Goal: Task Accomplishment & Management: Manage account settings

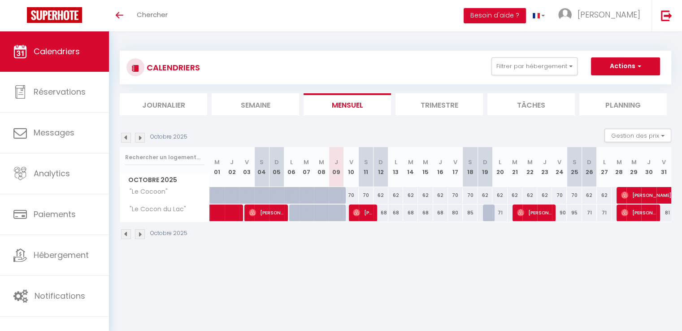
click at [429, 103] on li "Trimestre" at bounding box center [439, 104] width 87 height 22
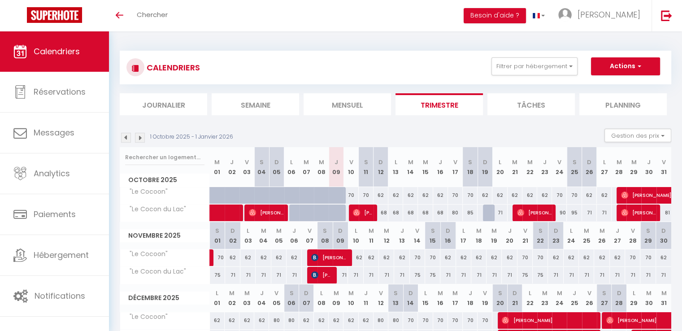
scroll to position [52, 0]
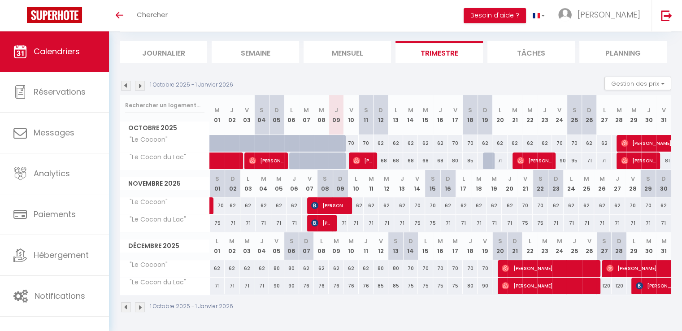
click at [140, 88] on img at bounding box center [140, 86] width 10 height 10
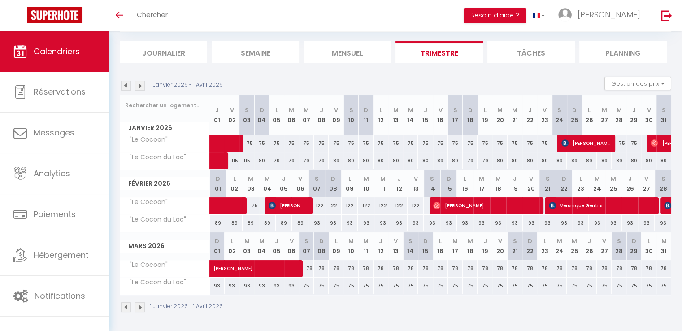
click at [51, 57] on link "Calendriers" at bounding box center [54, 51] width 109 height 40
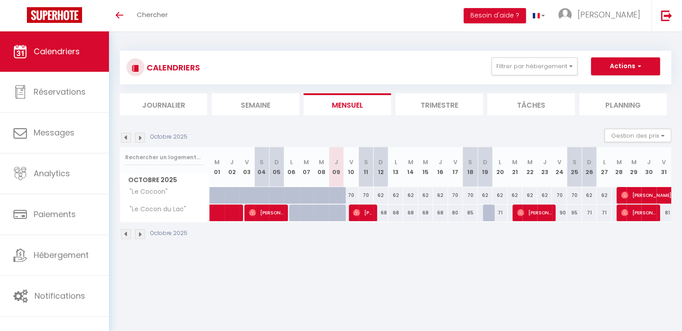
scroll to position [31, 0]
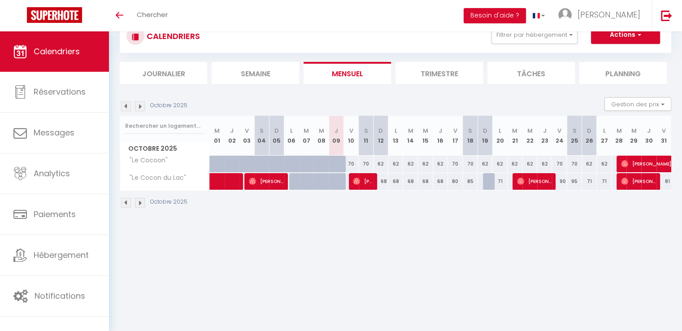
click at [439, 65] on li "Trimestre" at bounding box center [439, 73] width 87 height 22
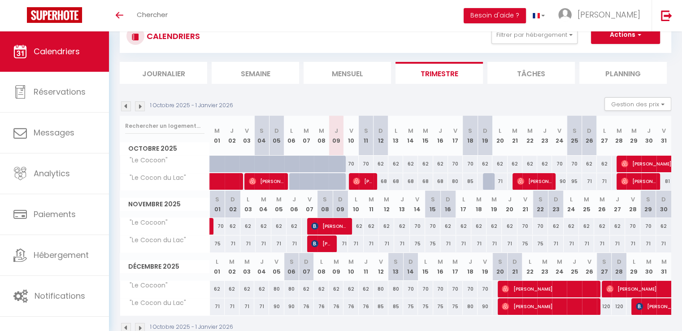
click at [141, 103] on div "1 Octobre 2025 - 1 Janvier 2026 Gestion des prix Nb Nuits minimum Règles Dispon…" at bounding box center [396, 106] width 552 height 18
click at [141, 103] on img at bounding box center [140, 106] width 10 height 10
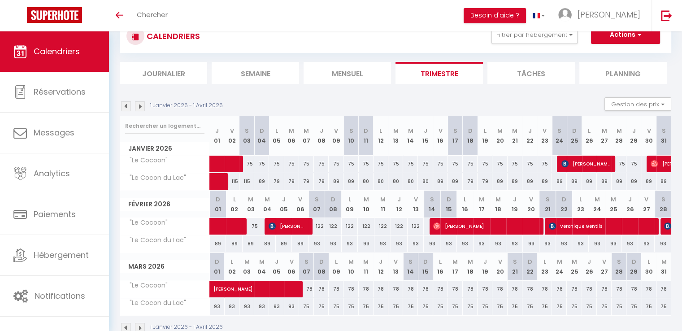
click at [248, 182] on div "115" at bounding box center [247, 181] width 15 height 17
type input "115"
type input "Sam 03 Janvier 2026"
type input "Dim 04 Janvier 2026"
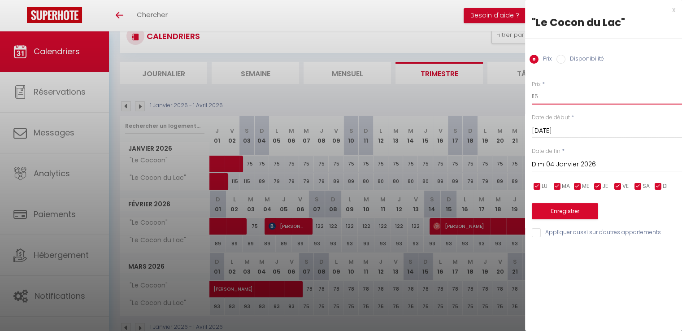
click at [551, 97] on input "115" at bounding box center [607, 96] width 150 height 16
type input "135"
click at [562, 212] on button "Enregistrer" at bounding box center [565, 211] width 66 height 16
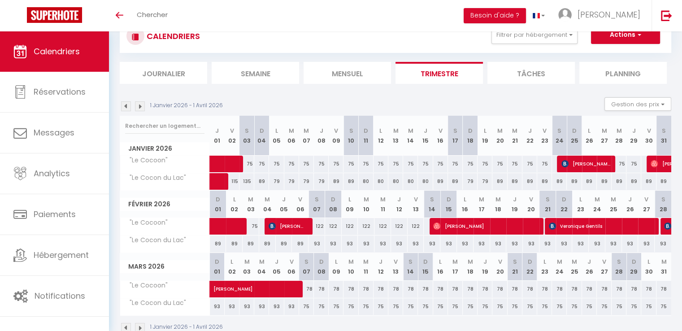
click at [499, 181] on div "89" at bounding box center [499, 181] width 15 height 17
type input "89"
type input "Mar 20 Janvier 2026"
type input "Mer 21 Janvier 2026"
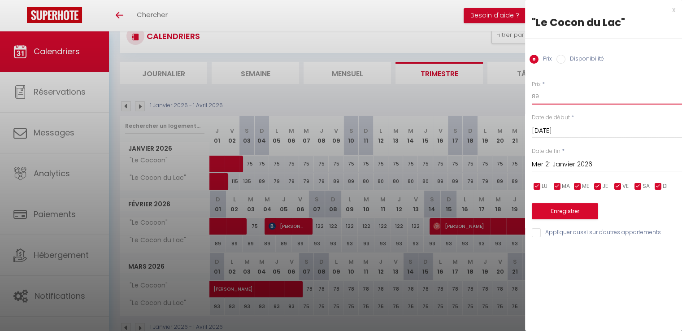
click at [549, 101] on input "89" at bounding box center [607, 96] width 150 height 16
type input "79"
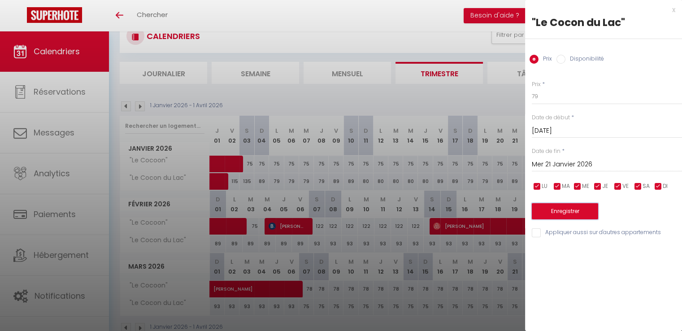
click at [574, 205] on button "Enregistrer" at bounding box center [565, 211] width 66 height 16
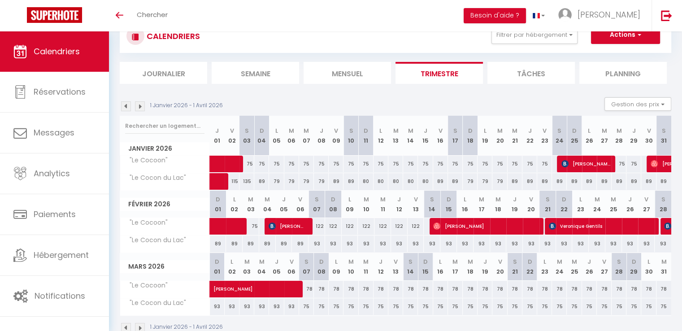
click at [513, 181] on div "89" at bounding box center [515, 181] width 15 height 17
type input "89"
type input "Mer 21 Janvier 2026"
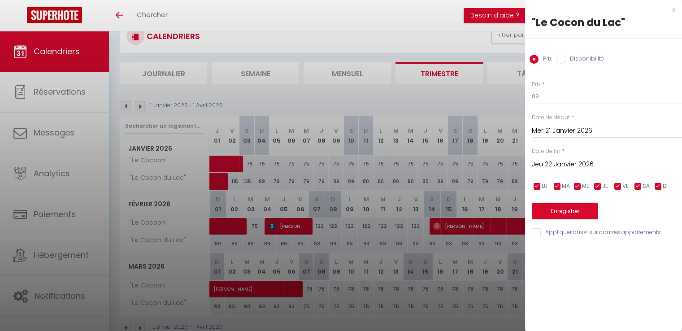
click at [602, 153] on div "Date de fin * Jeu 22 Janvier 2026 < Jan 2026 > Dim Lun Mar Mer Jeu Ven Sam 1 2 …" at bounding box center [607, 159] width 150 height 25
click at [610, 162] on input "Jeu 22 Janvier 2026" at bounding box center [607, 165] width 150 height 12
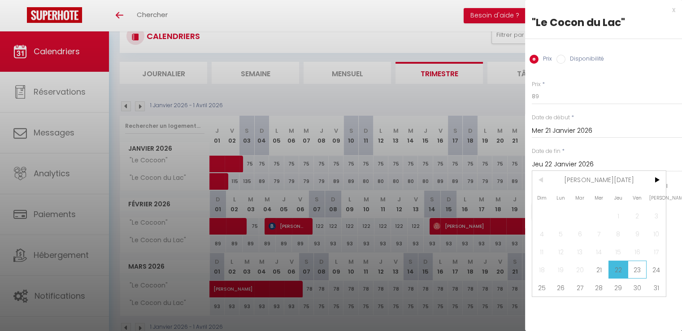
click at [638, 269] on span "23" at bounding box center [637, 270] width 19 height 18
type input "Ven 23 Janvier 2026"
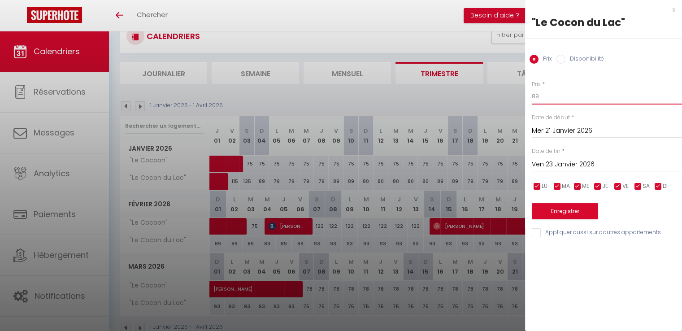
click at [545, 97] on input "89" at bounding box center [607, 96] width 150 height 16
type input "76"
click at [565, 211] on button "Enregistrer" at bounding box center [565, 211] width 66 height 16
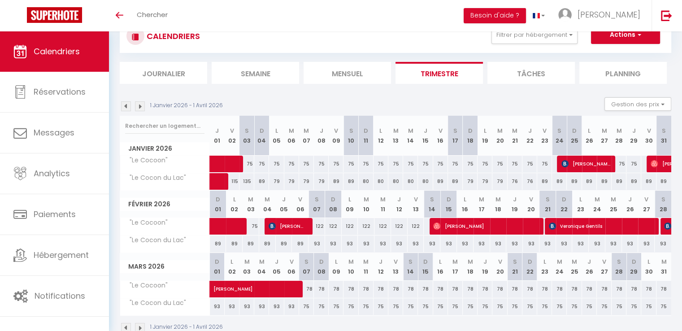
click at [587, 180] on div "89" at bounding box center [589, 181] width 15 height 17
type input "89"
type input "Lun 26 Janvier 2026"
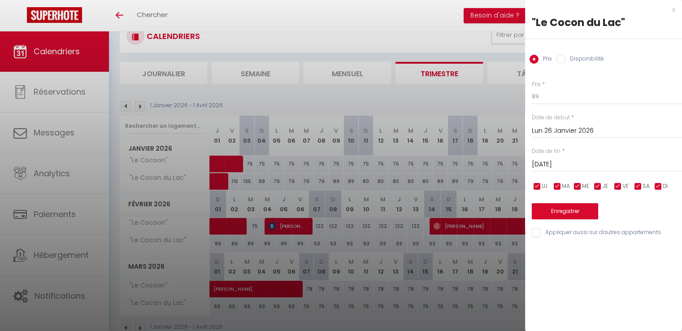
click at [589, 160] on input "Mar 27 Janvier 2026" at bounding box center [607, 165] width 150 height 12
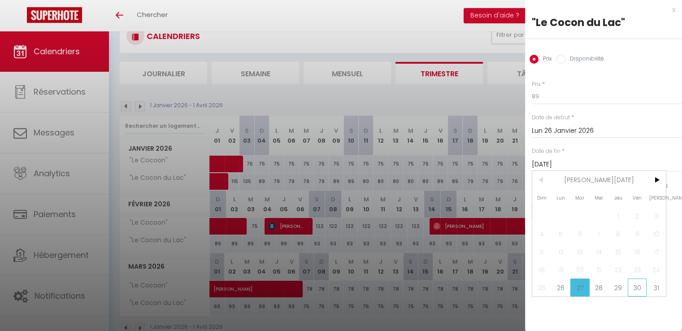
click at [639, 288] on span "30" at bounding box center [637, 288] width 19 height 18
type input "Ven 30 Janvier 2026"
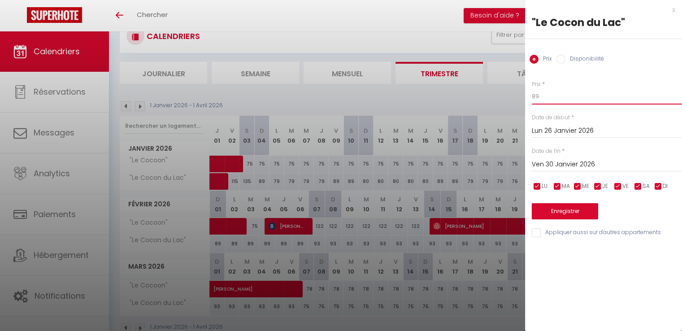
click at [554, 95] on input "89" at bounding box center [607, 96] width 150 height 16
type input "78"
click at [556, 209] on button "Enregistrer" at bounding box center [565, 211] width 66 height 16
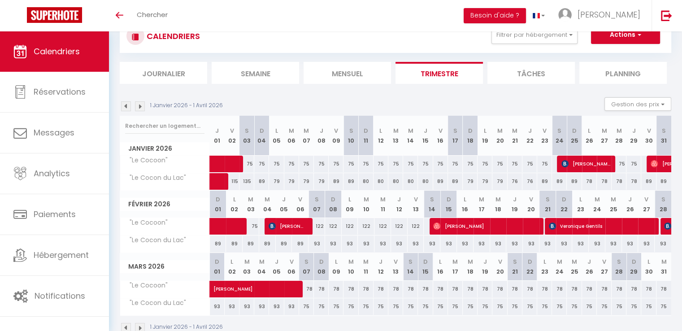
click at [560, 179] on div "89" at bounding box center [559, 181] width 15 height 17
type input "89"
type input "Sam 24 Janvier 2026"
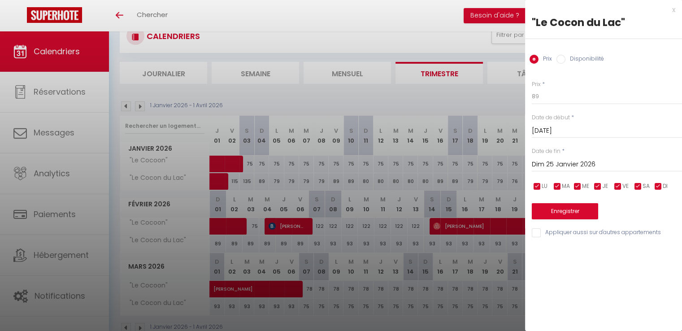
drag, startPoint x: 590, startPoint y: 165, endPoint x: 620, endPoint y: 141, distance: 38.6
click at [620, 141] on div "Prix * 89 Statut * Disponible Indisponible Date de début * Sam 24 Janvier 2026 …" at bounding box center [603, 154] width 157 height 170
click at [563, 158] on div "Dim 25 Janvier 2026 < Jan 2026 > Dim Lun Mar Mer Jeu Ven Sam 1 2 3 4 5 6 7 8 9 …" at bounding box center [607, 164] width 150 height 16
click at [577, 162] on input "Dim 25 Janvier 2026" at bounding box center [607, 165] width 150 height 12
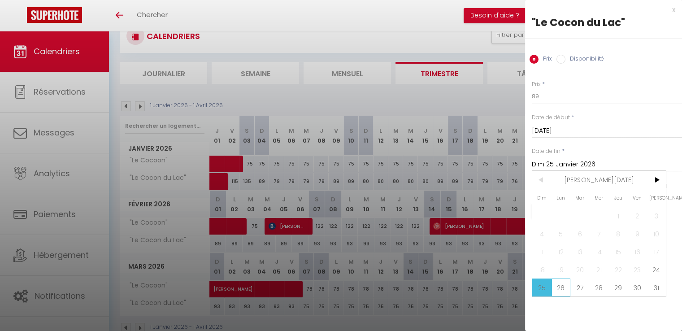
click at [564, 286] on span "26" at bounding box center [561, 288] width 19 height 18
type input "Lun 26 Janvier 2026"
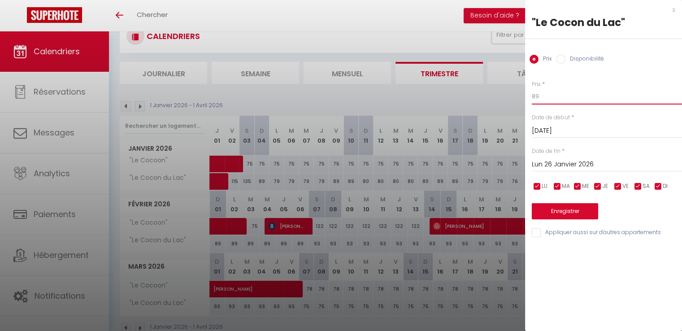
click at [549, 101] on input "89" at bounding box center [607, 96] width 150 height 16
type input "99"
click at [576, 211] on button "Enregistrer" at bounding box center [565, 211] width 66 height 16
